Goal: Task Accomplishment & Management: Complete application form

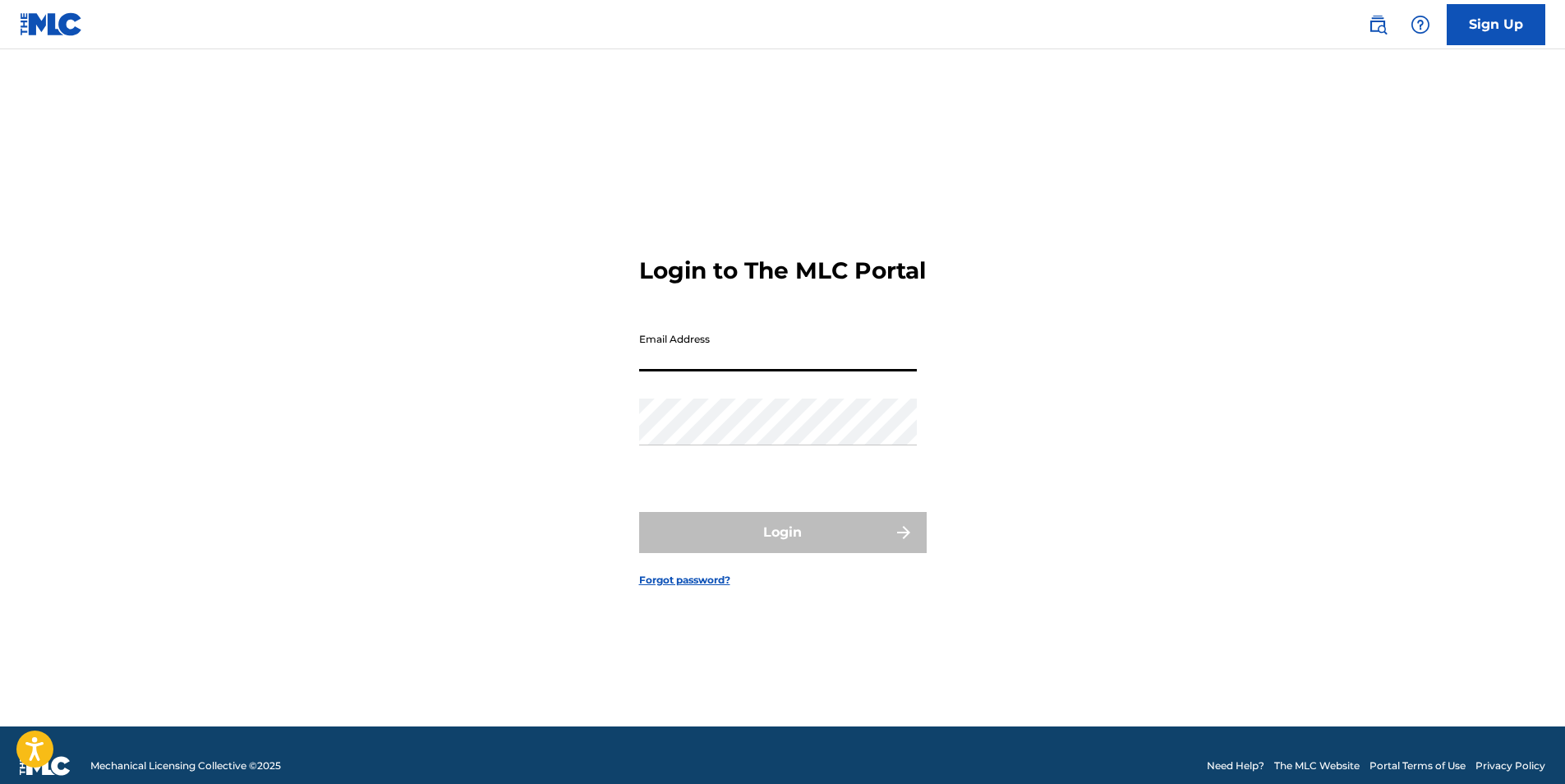
click at [772, 371] on input "Email Address" at bounding box center [777, 347] width 278 height 46
type input "[EMAIL_ADDRESS][DOMAIN_NAME]"
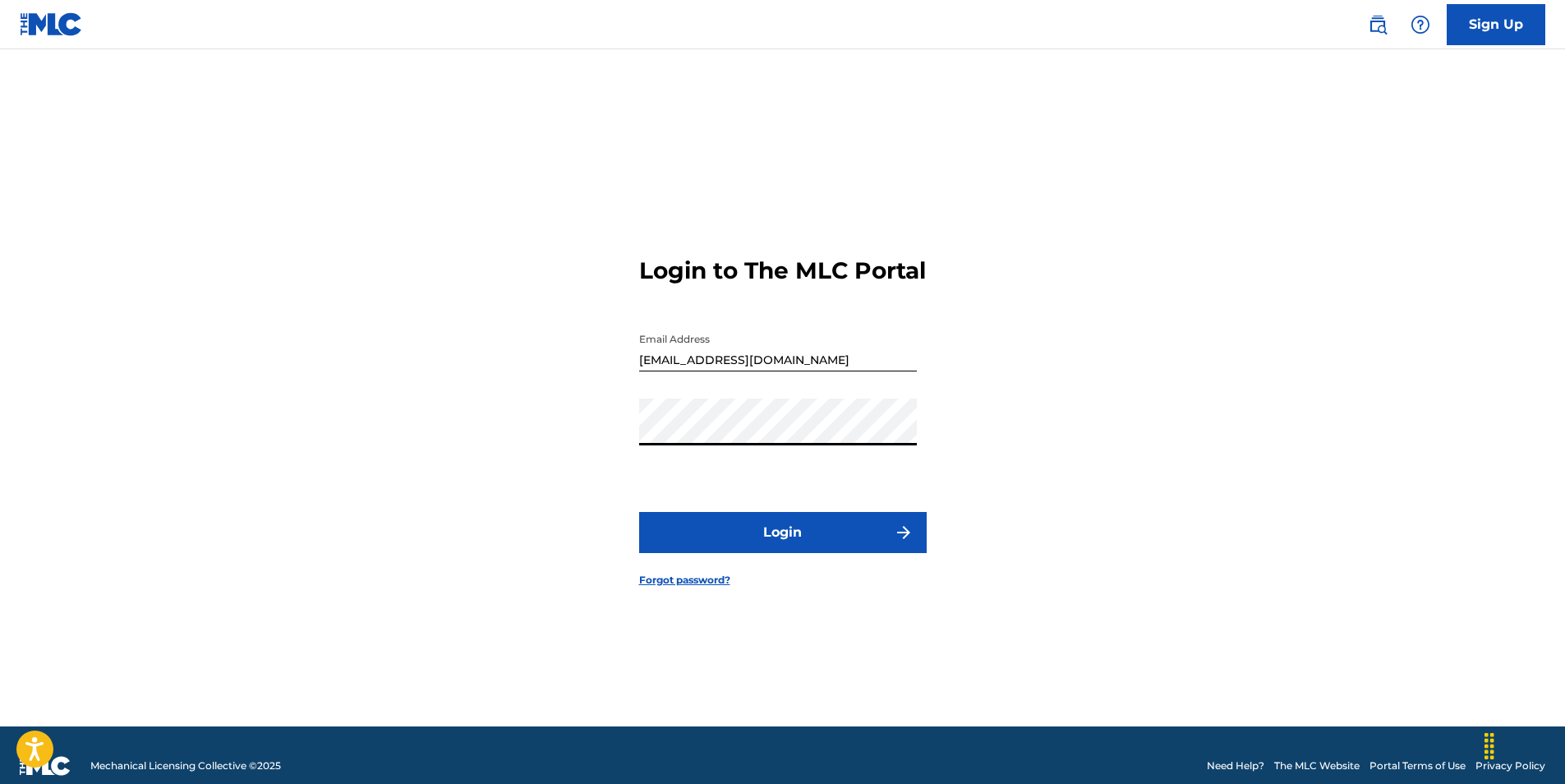
click at [695, 537] on button "Login" at bounding box center [782, 532] width 288 height 41
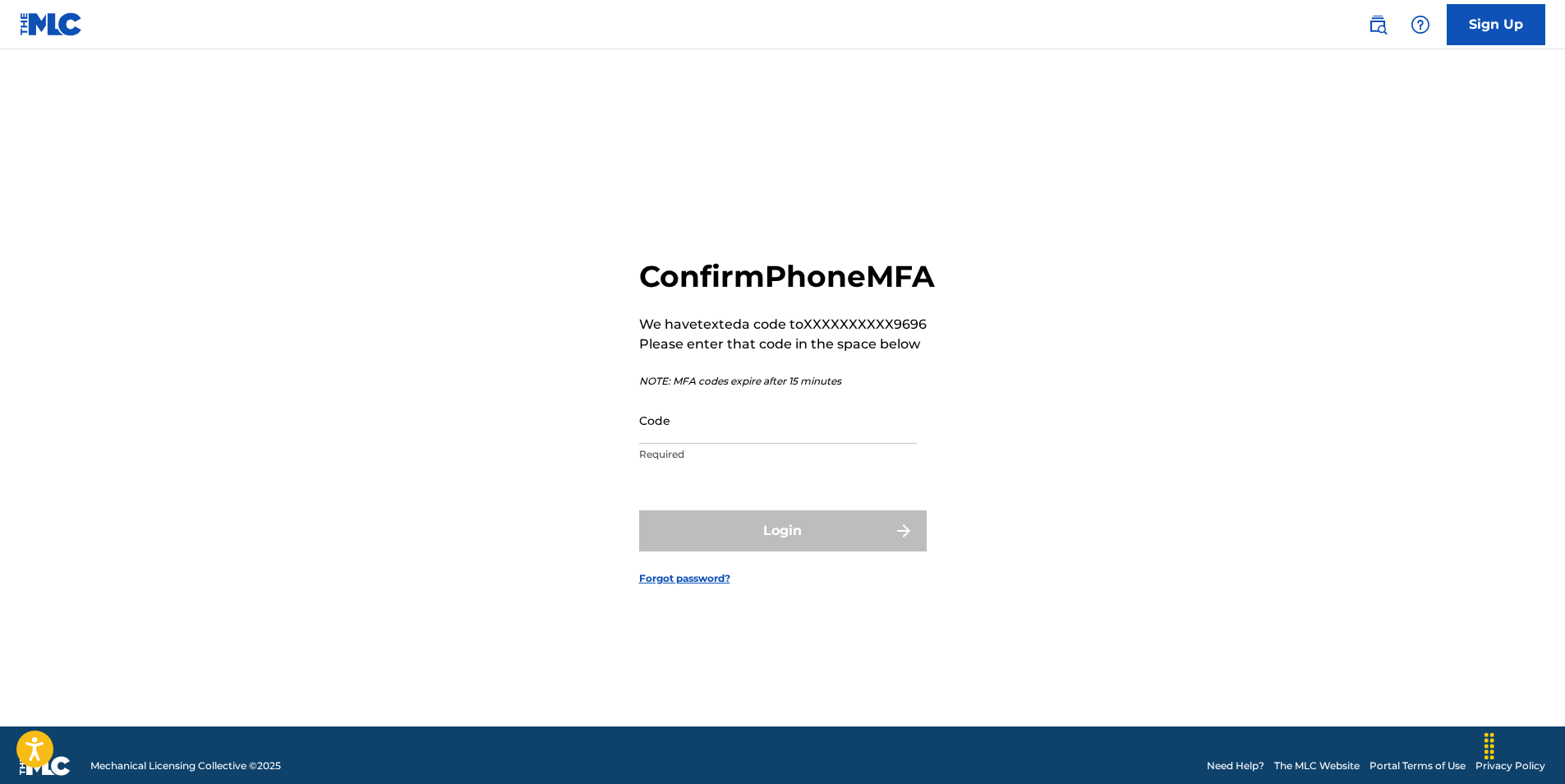
click at [702, 444] on input "Code" at bounding box center [777, 419] width 278 height 46
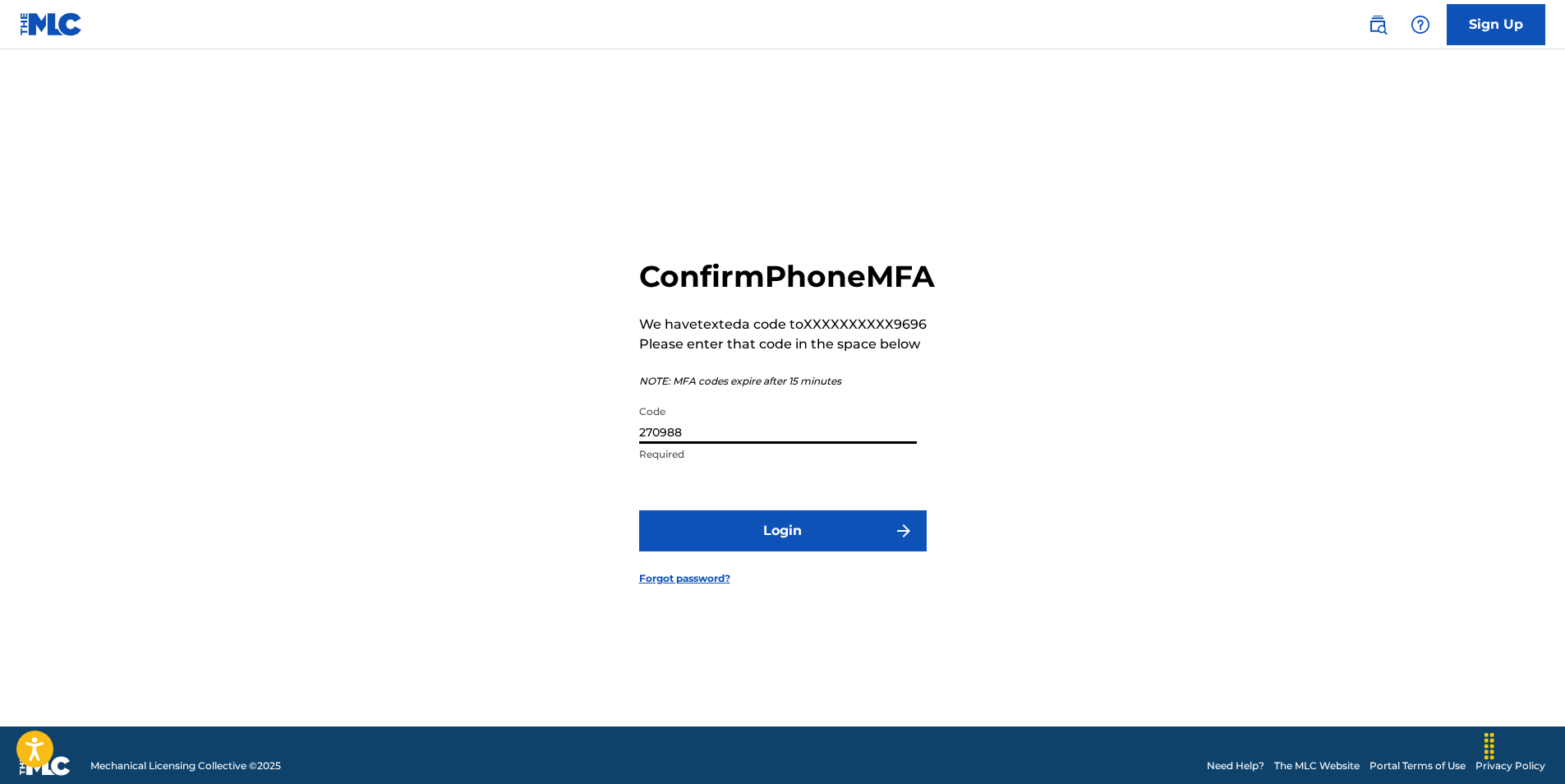
type input "270988"
click at [699, 538] on form "Confirm Phone MFA We have texted a code to XXXXXXXXXX9696 Please enter that cod…" at bounding box center [782, 408] width 288 height 635
click at [705, 541] on button "Login" at bounding box center [782, 530] width 288 height 41
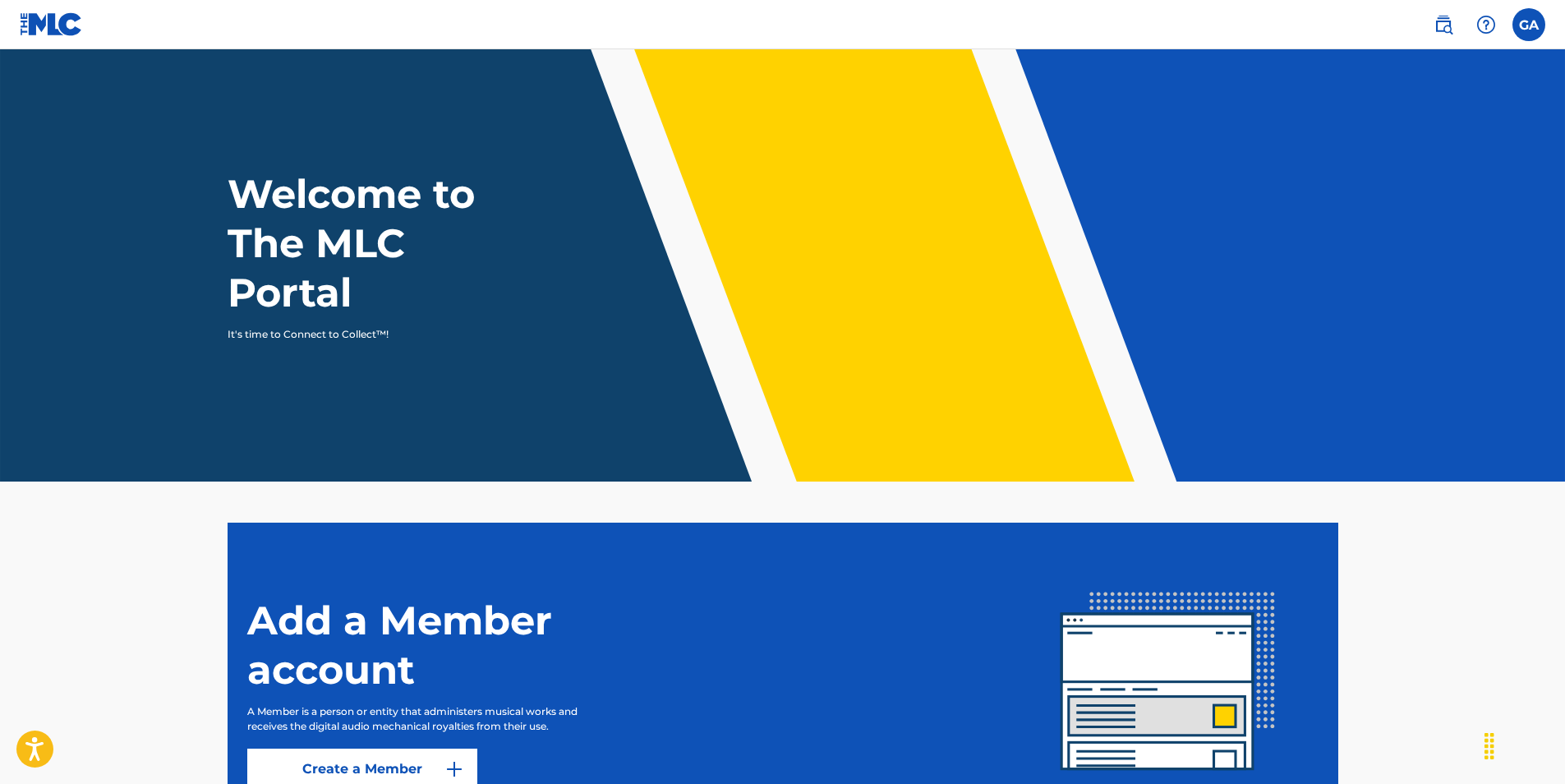
scroll to position [158, 0]
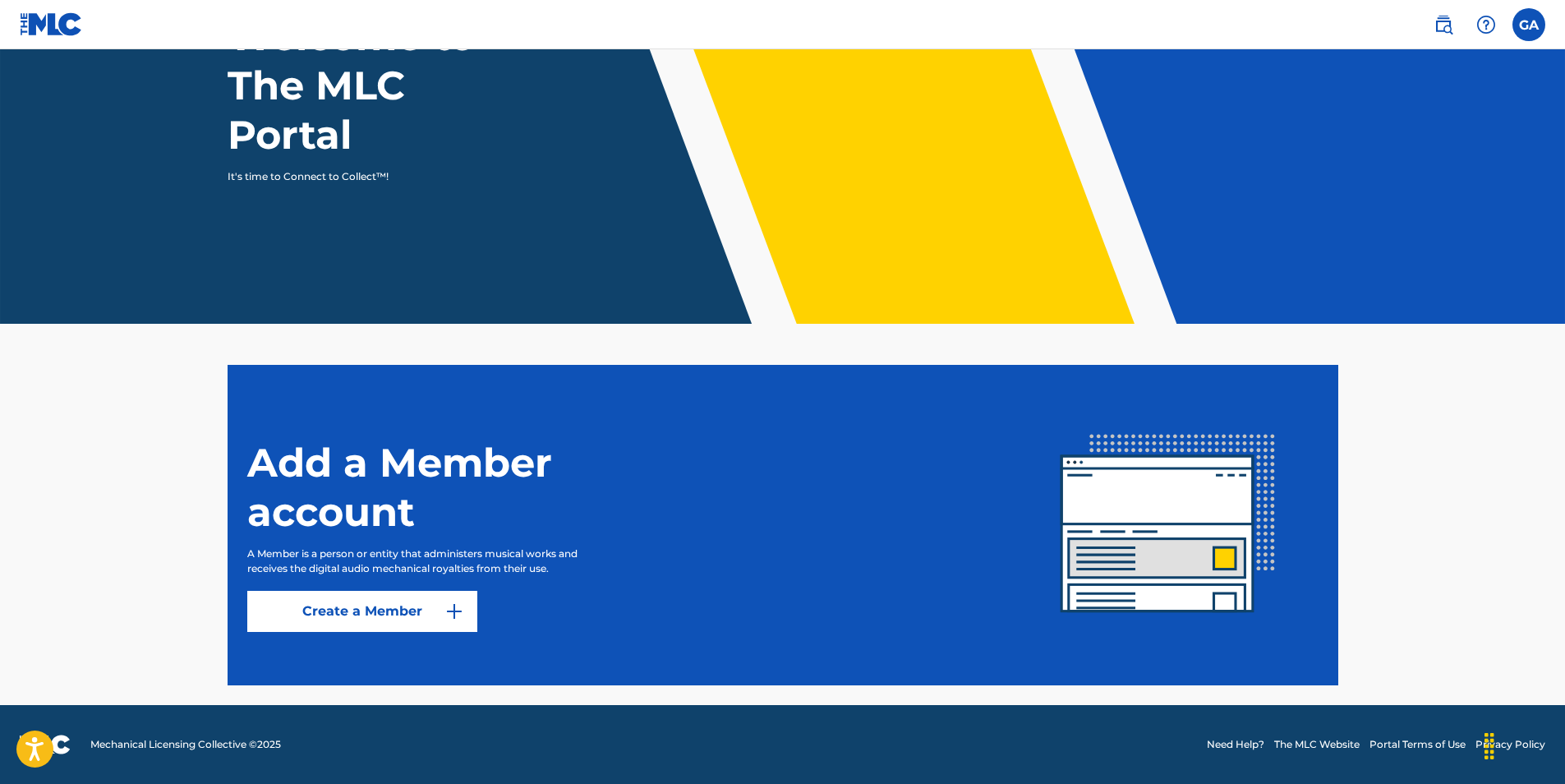
click at [411, 594] on link "Create a Member" at bounding box center [362, 611] width 230 height 41
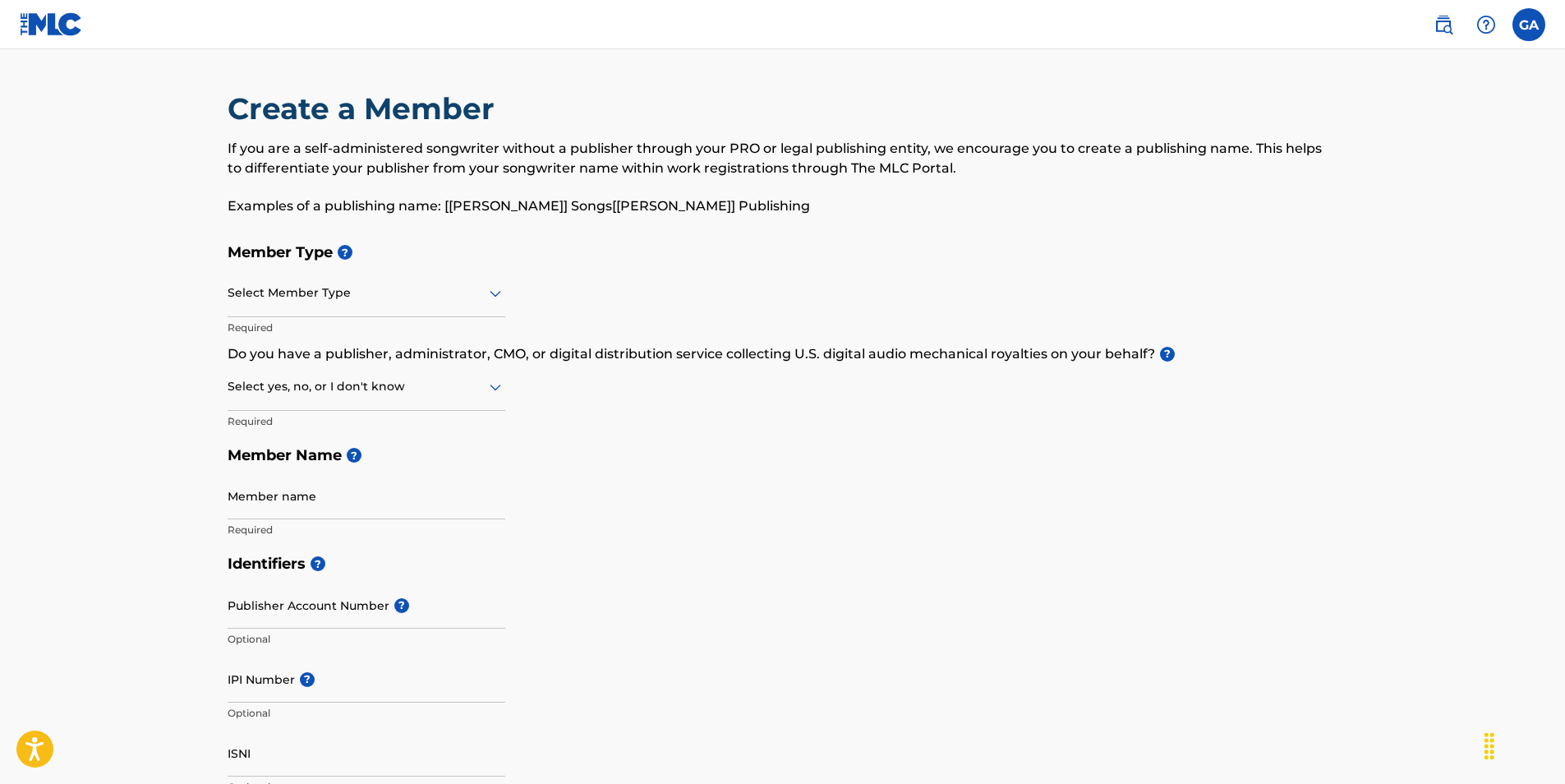
click at [360, 290] on div at bounding box center [366, 293] width 278 height 20
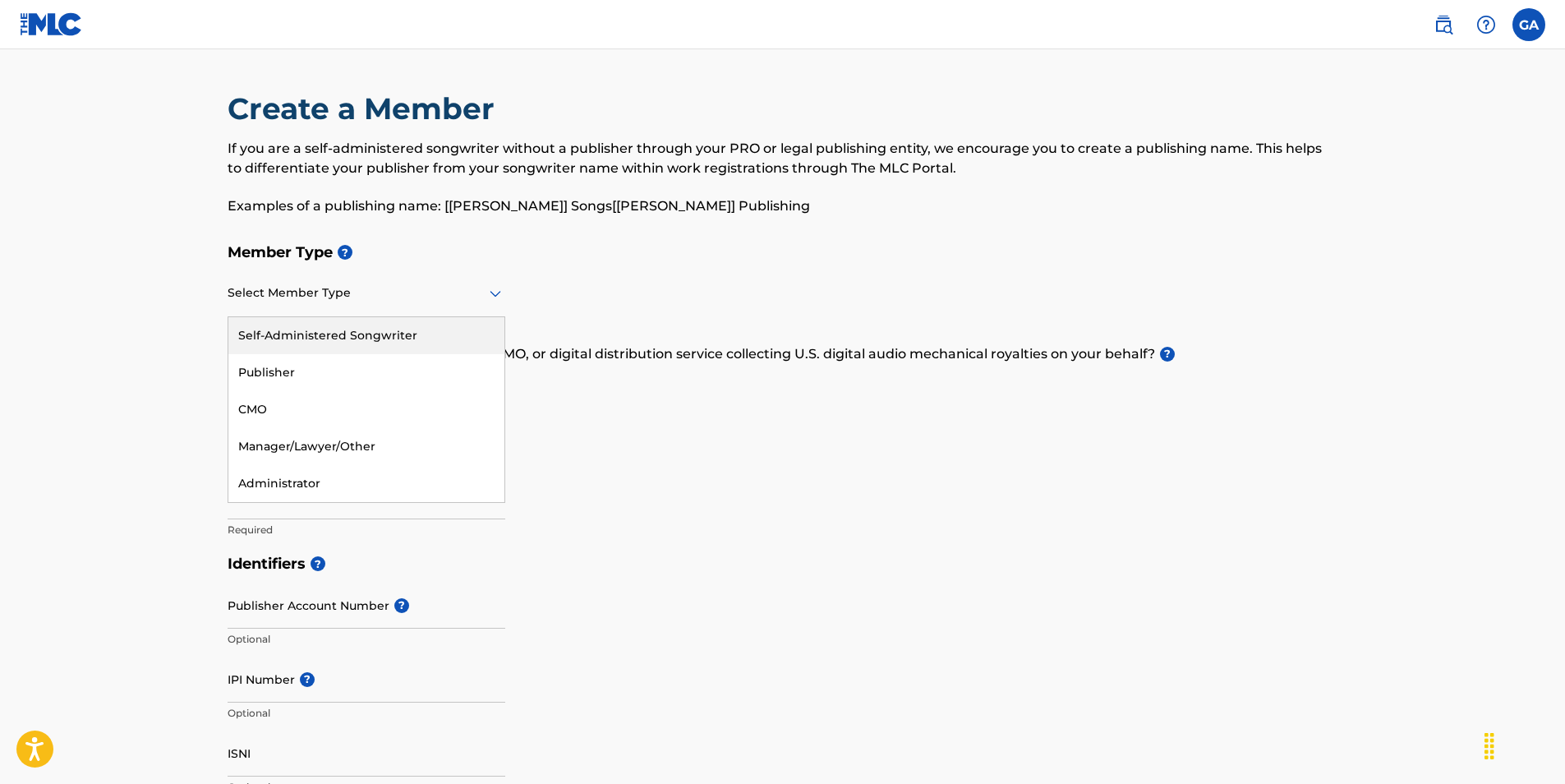
click at [308, 342] on div "Self-Administered Songwriter" at bounding box center [366, 336] width 276 height 37
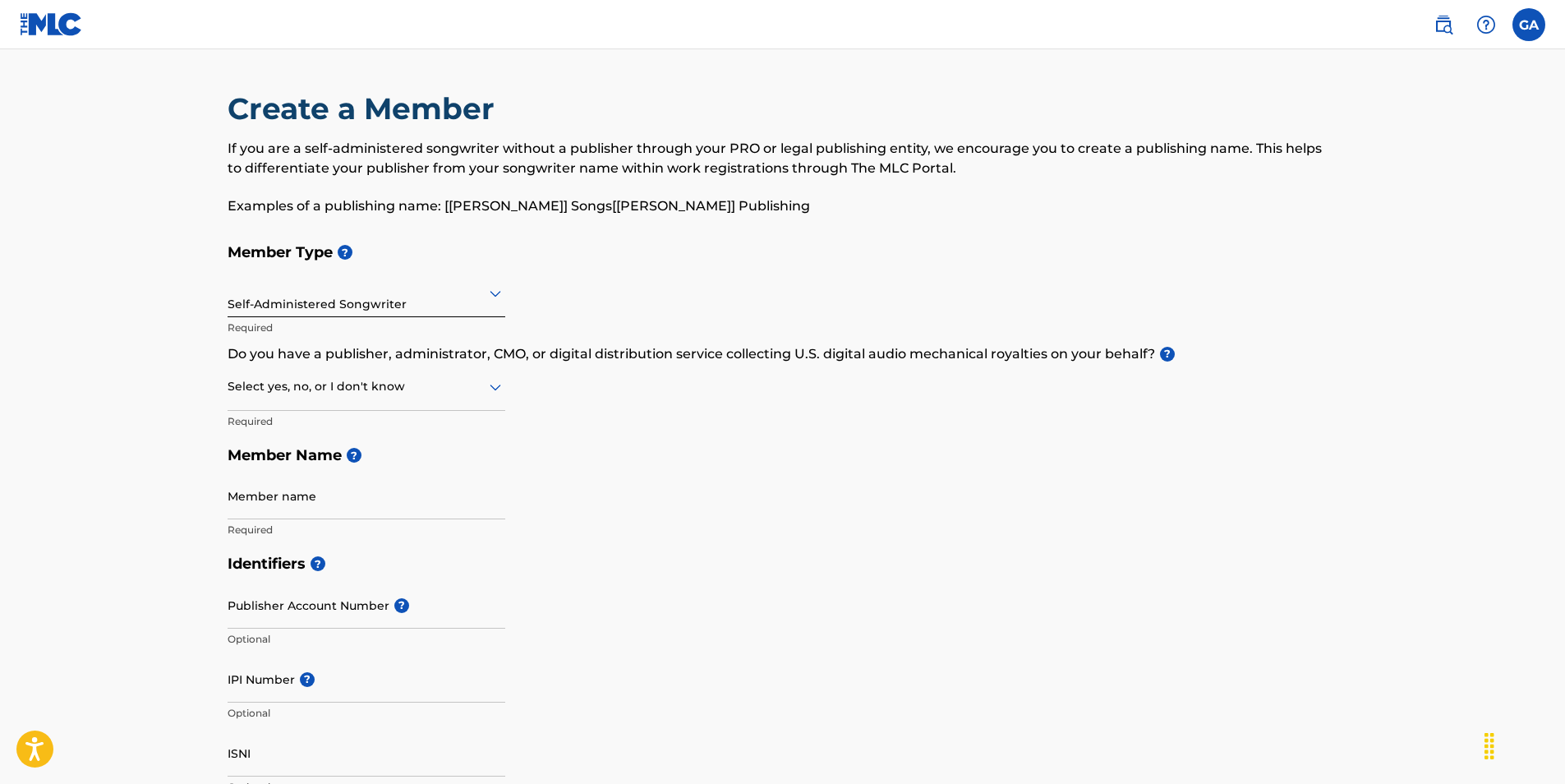
click at [320, 386] on div at bounding box center [366, 387] width 278 height 20
click at [308, 466] on div "No" at bounding box center [366, 466] width 276 height 37
click at [312, 488] on input "Member name" at bounding box center [366, 495] width 278 height 46
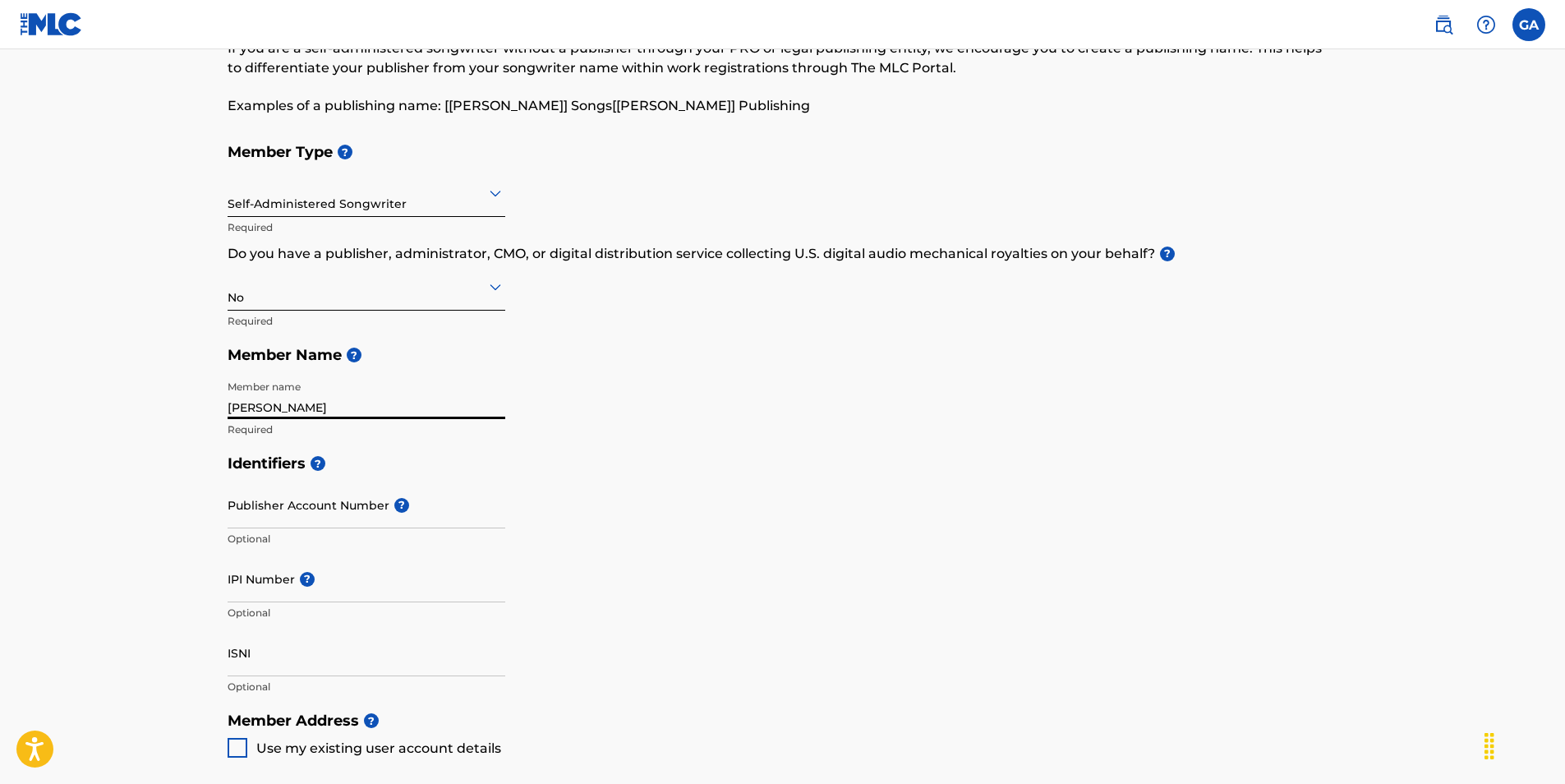
scroll to position [103, 0]
type input "[PERSON_NAME]"
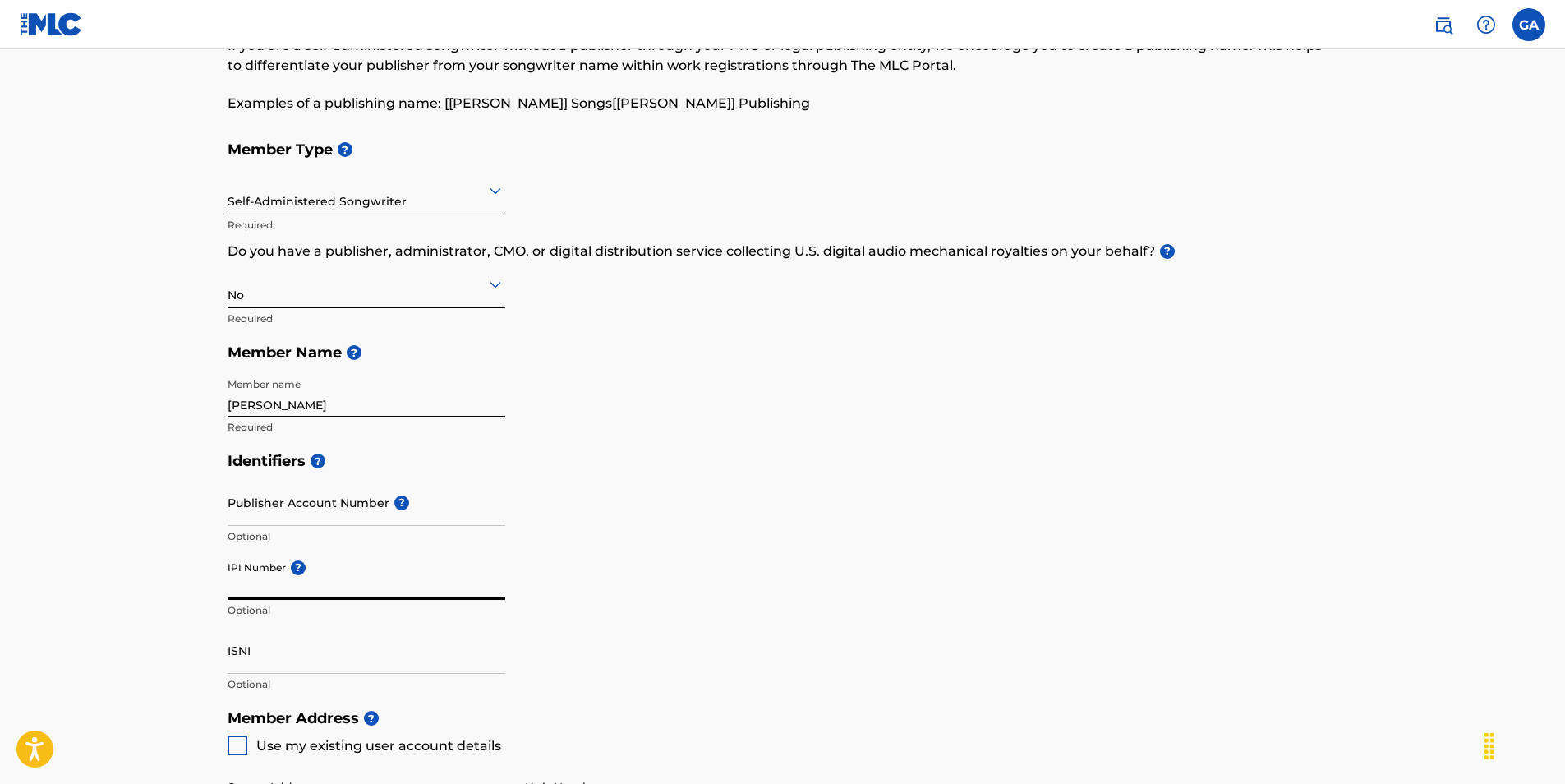
click at [322, 591] on input "IPI Number ?" at bounding box center [366, 576] width 278 height 46
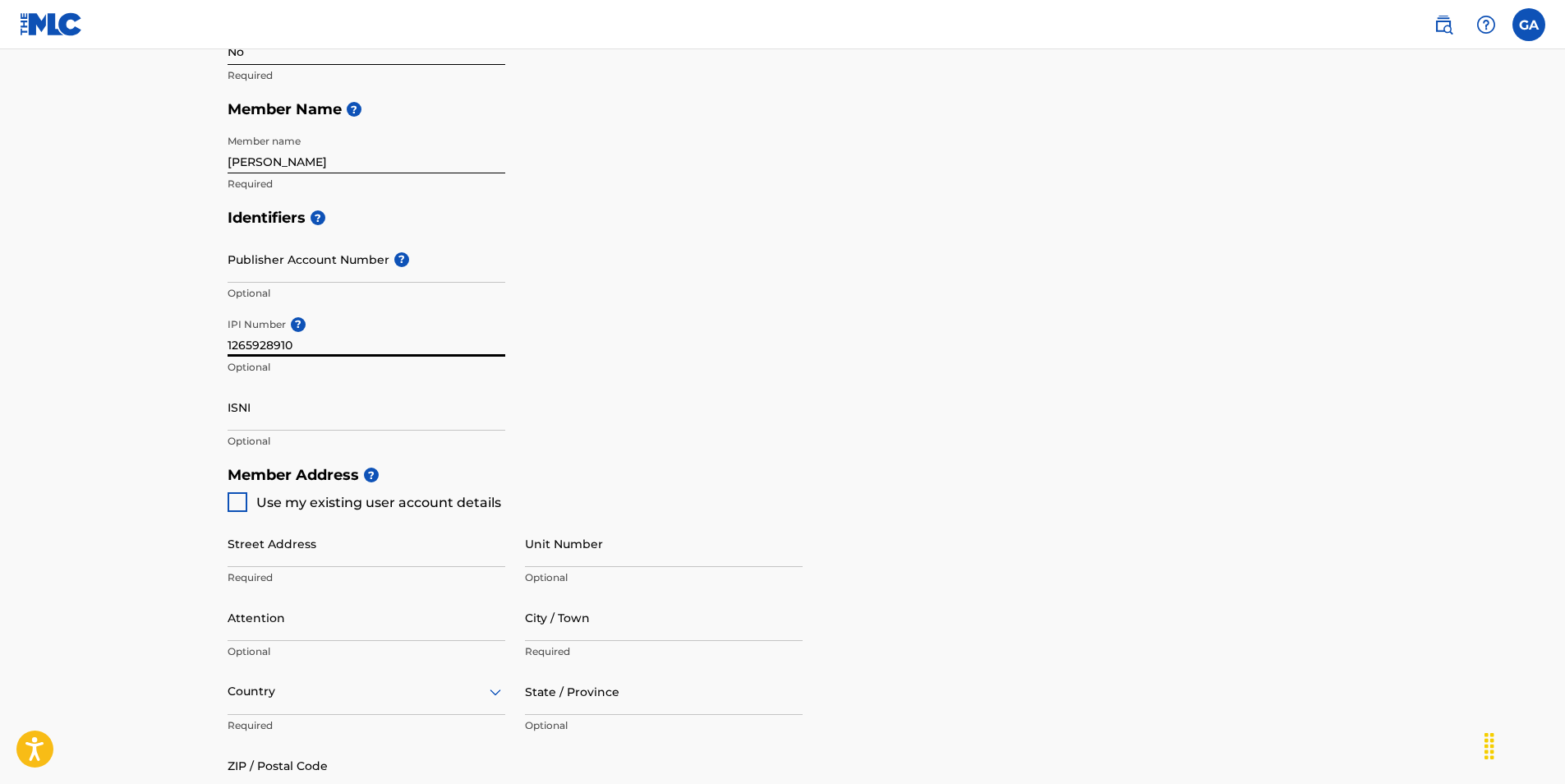
scroll to position [349, 0]
type input "1265928910"
click at [237, 499] on div at bounding box center [237, 499] width 19 height 19
type input "Gerhart-[STREET_ADDRESS]"
type input "[GEOGRAPHIC_DATA]"
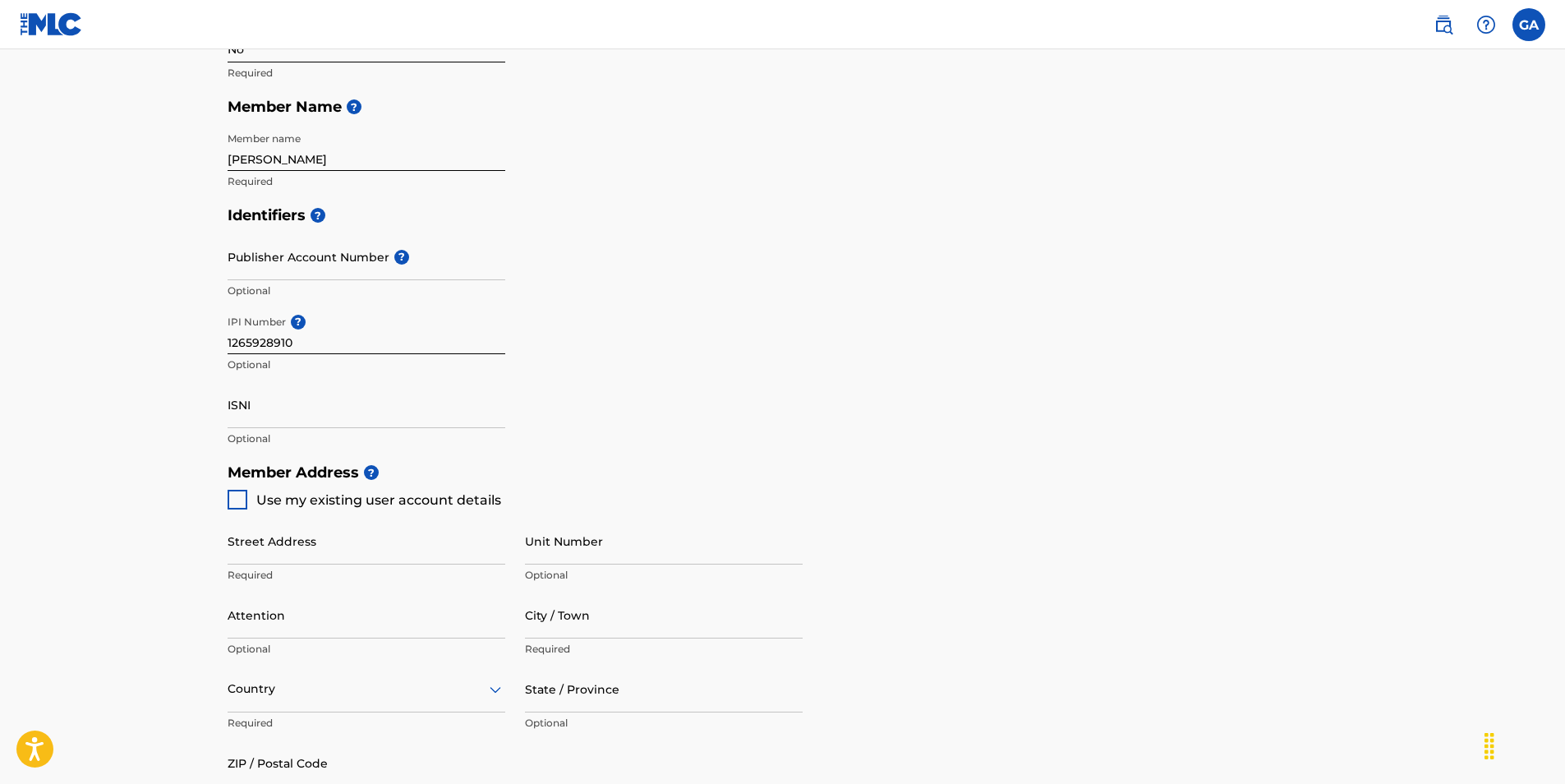
type input "[GEOGRAPHIC_DATA]"
type input "35039"
type input "176"
type input "45269696"
type input "[EMAIL_ADDRESS][DOMAIN_NAME]"
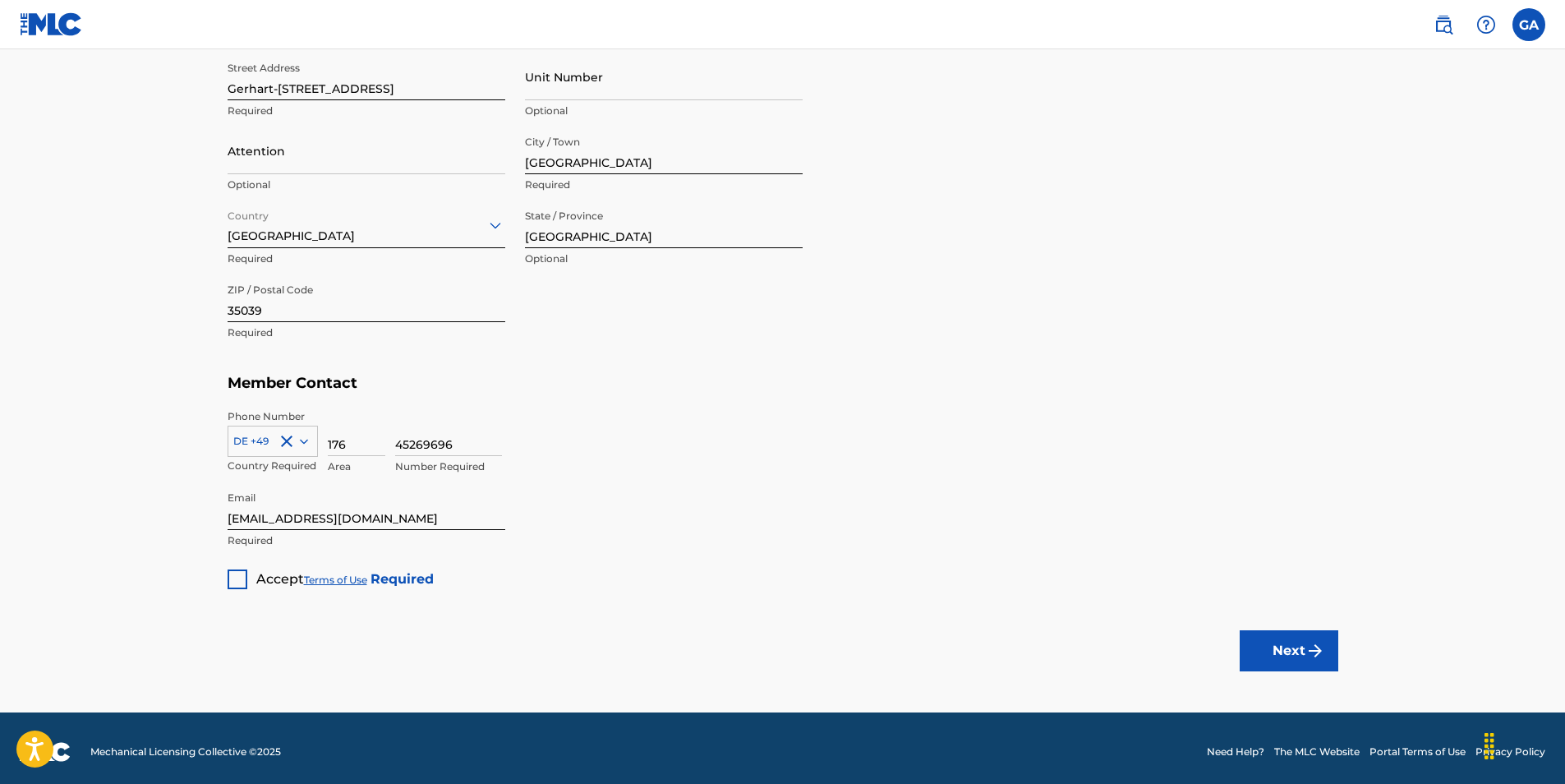
scroll to position [819, 0]
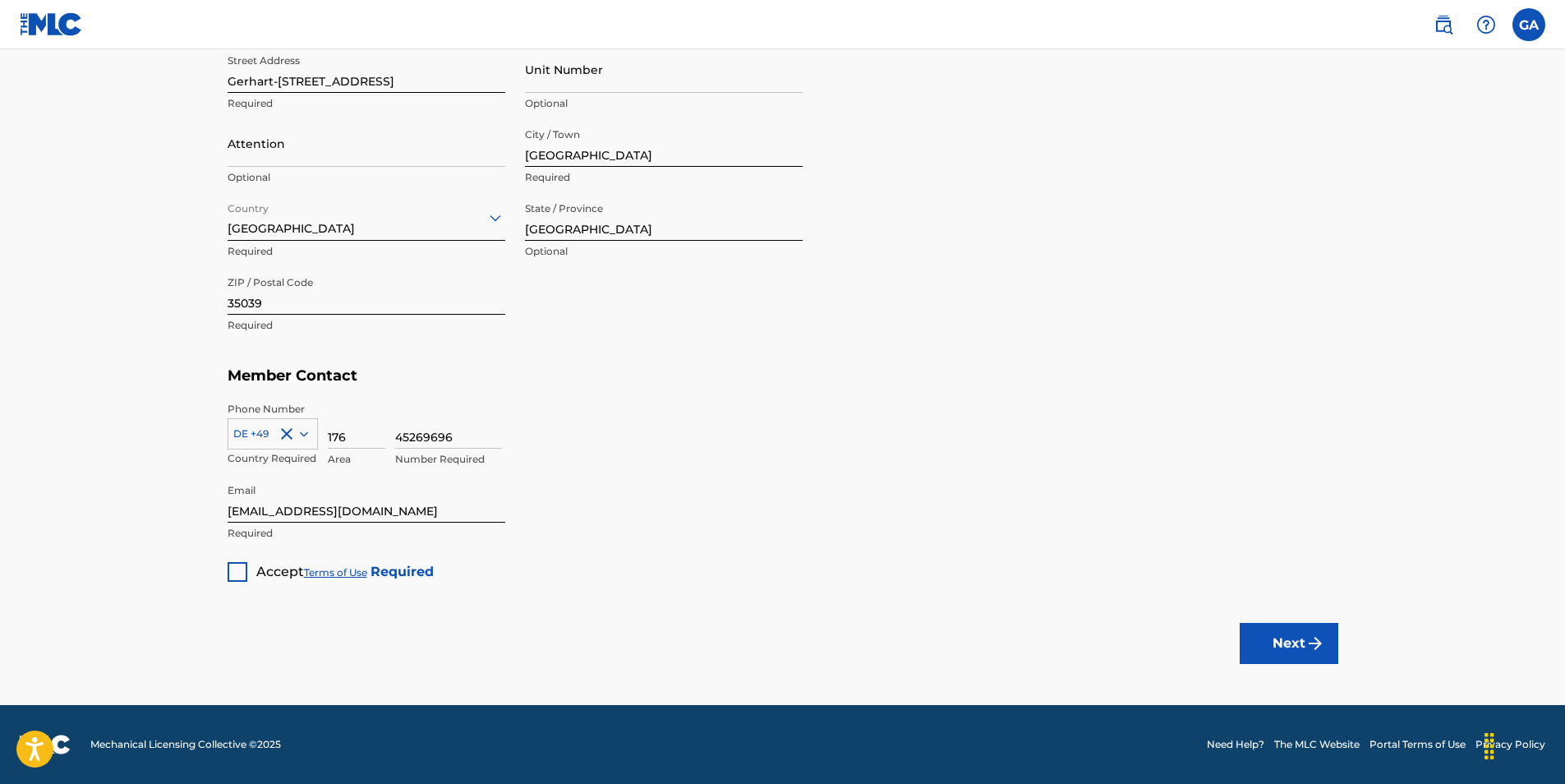
click at [233, 570] on div at bounding box center [237, 571] width 19 height 19
click at [1289, 635] on button "Next" at bounding box center [1289, 643] width 99 height 41
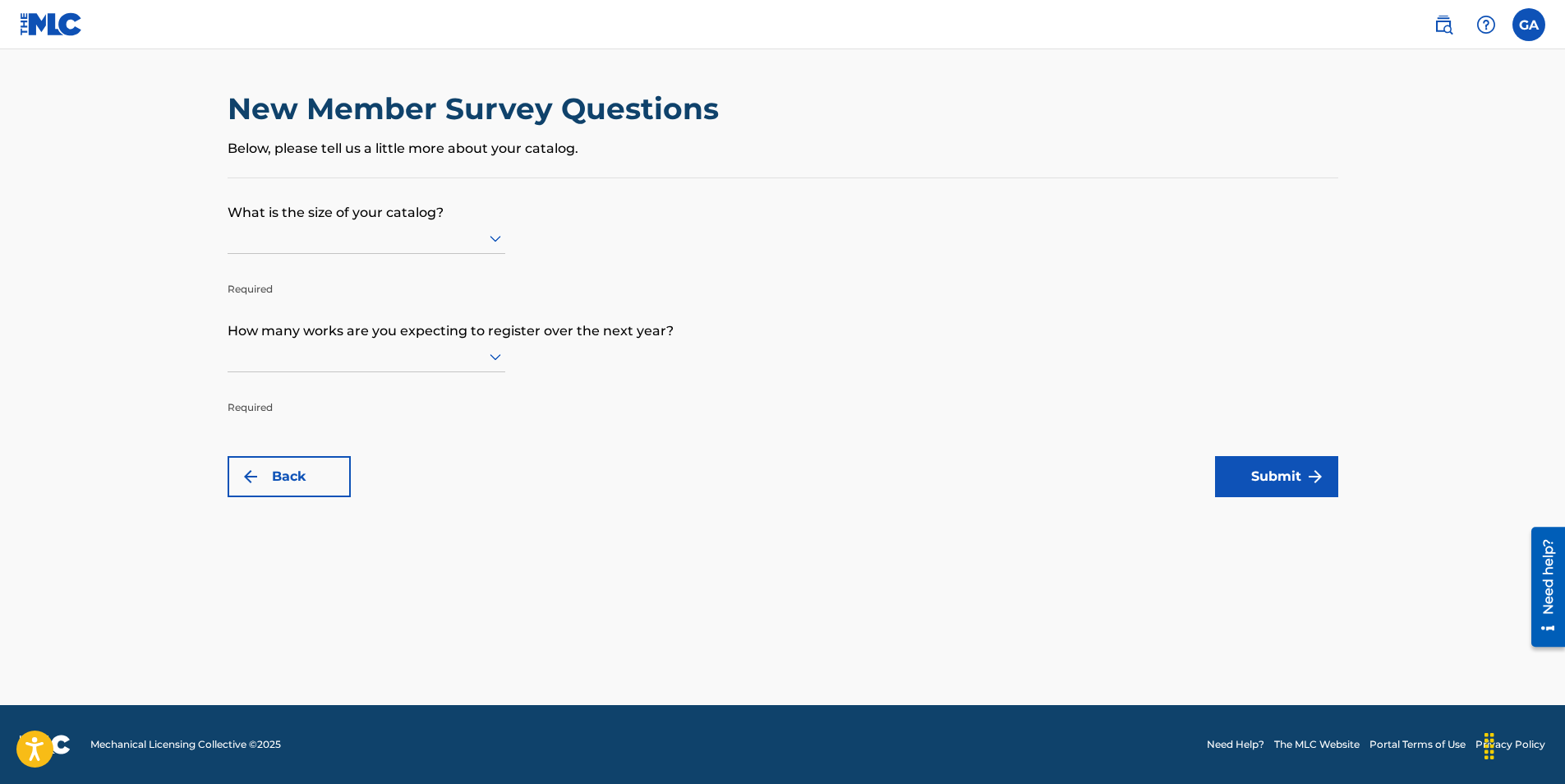
click at [417, 235] on div at bounding box center [366, 238] width 278 height 20
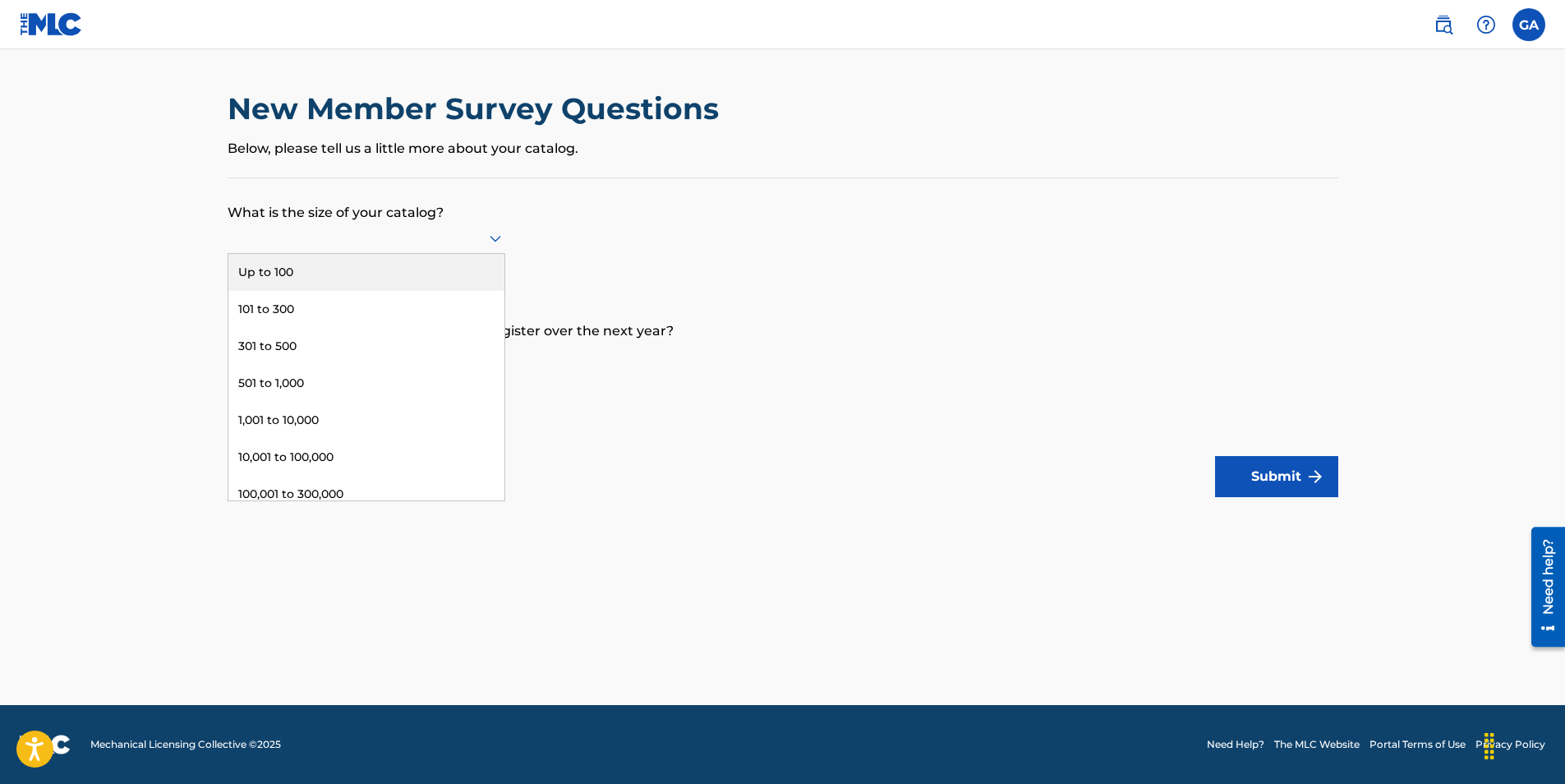
click at [349, 271] on div "Up to 100" at bounding box center [366, 273] width 276 height 37
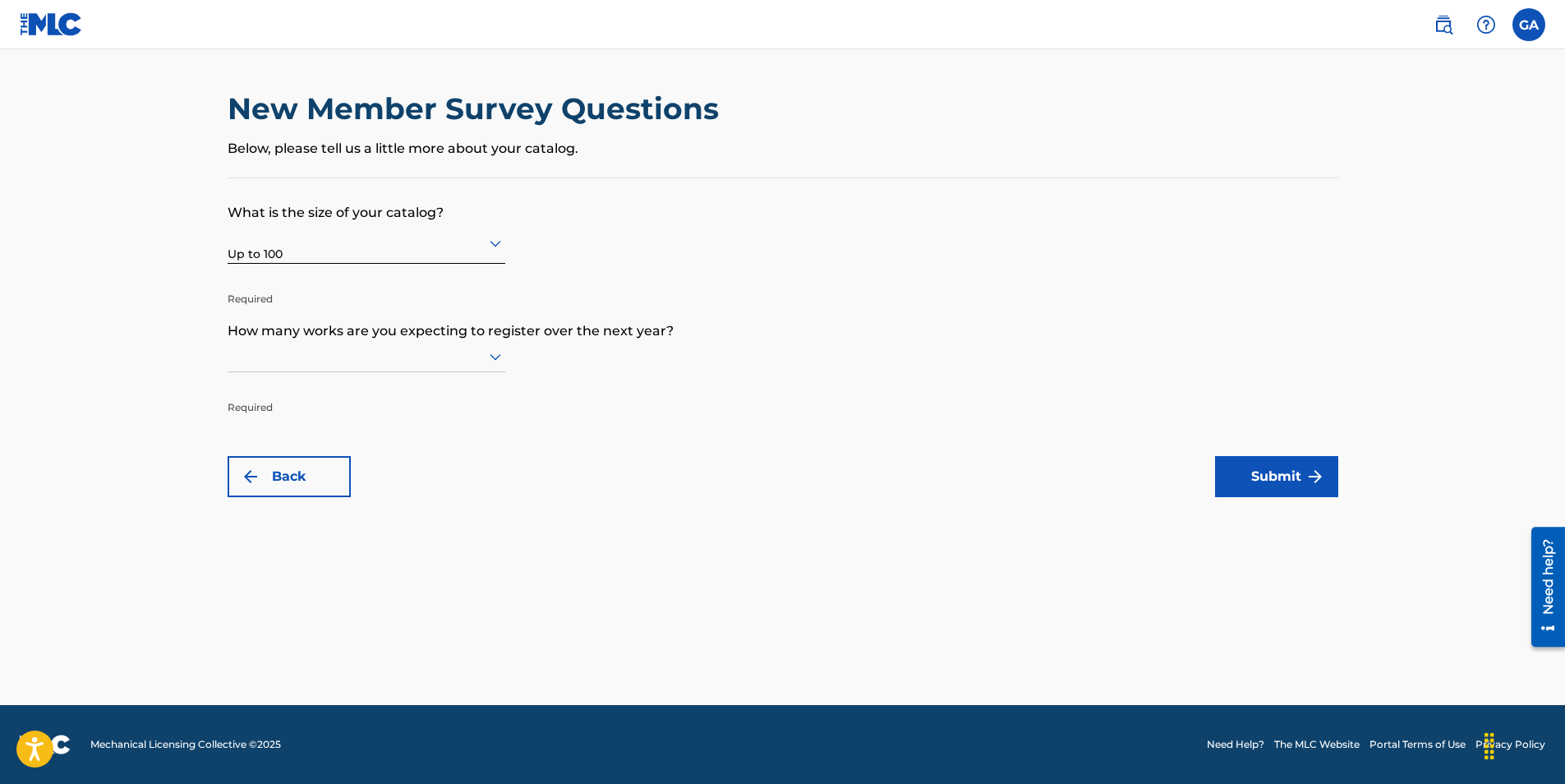
click at [350, 351] on div at bounding box center [366, 356] width 278 height 20
click at [350, 386] on div "Up to 100" at bounding box center [366, 391] width 276 height 37
click at [1259, 478] on button "Submit" at bounding box center [1277, 476] width 123 height 41
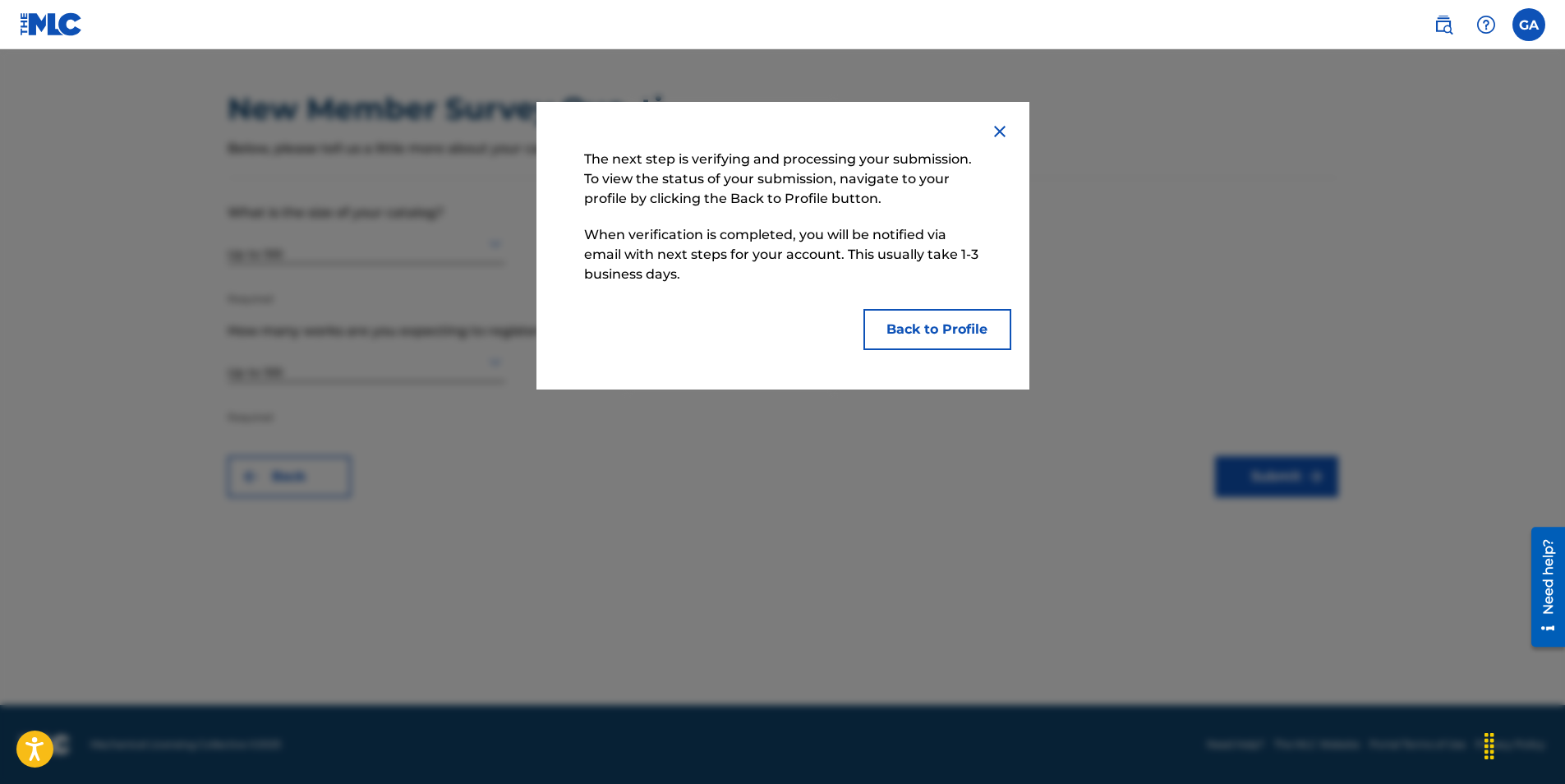
click at [1016, 487] on div at bounding box center [782, 441] width 1565 height 784
click at [931, 339] on button "Back to Profile" at bounding box center [937, 329] width 148 height 41
